Goal: Find contact information: Find contact information

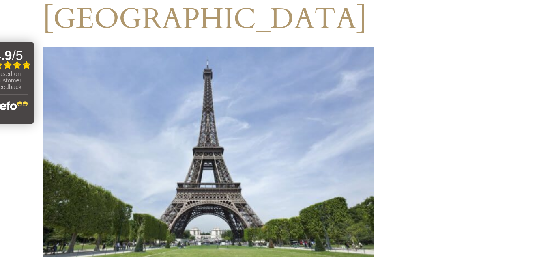
scroll to position [60, 0]
